Goal: Information Seeking & Learning: Learn about a topic

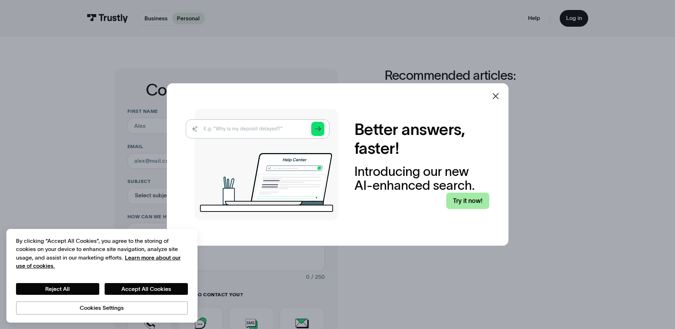
click at [460, 199] on link "Try it now!" at bounding box center [467, 201] width 43 height 17
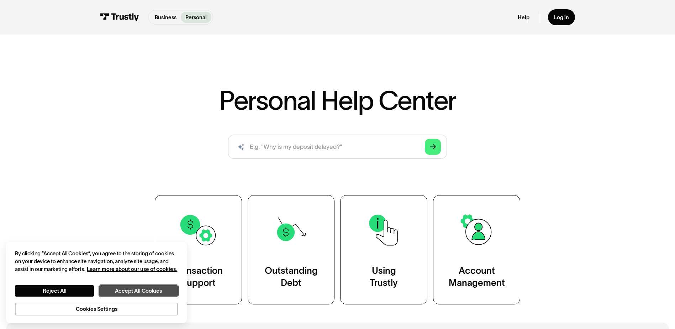
click at [116, 291] on button "Accept All Cookies" at bounding box center [138, 290] width 79 height 11
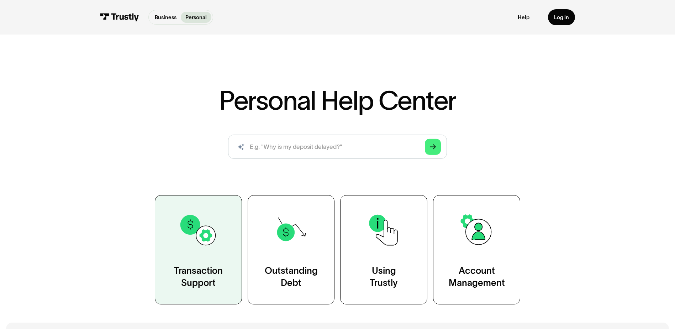
click at [194, 260] on link "Transaction Support" at bounding box center [198, 249] width 87 height 109
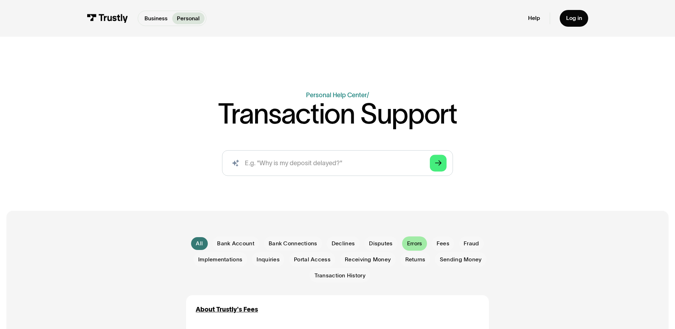
click at [417, 244] on span "Errors" at bounding box center [414, 244] width 15 height 8
